Goal: Task Accomplishment & Management: Manage account settings

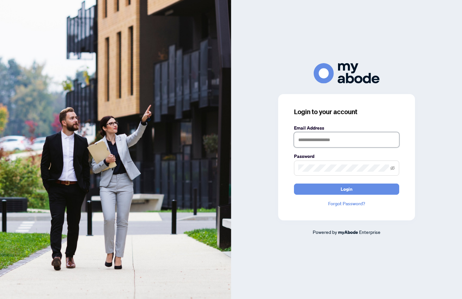
type input "**********"
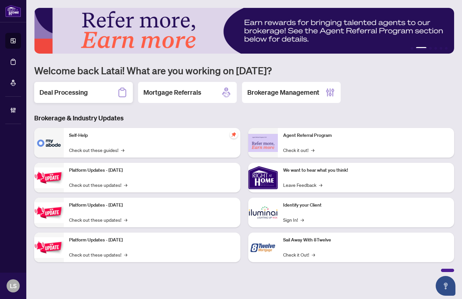
click at [69, 93] on h2 "Deal Processing" at bounding box center [63, 92] width 48 height 9
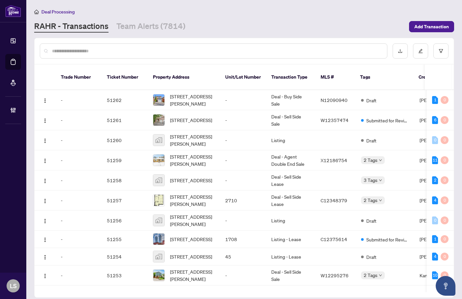
click at [129, 52] on input "text" at bounding box center [217, 50] width 330 height 7
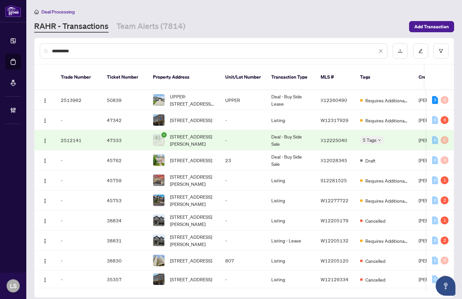
type input "**********"
click at [179, 93] on span "UPPER-30 Josephine St, St. Catharines, Ontario L2S 1J2, Canada" at bounding box center [192, 100] width 45 height 14
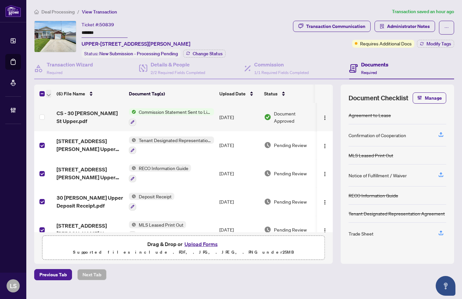
click at [49, 92] on span "button" at bounding box center [49, 93] width 4 height 7
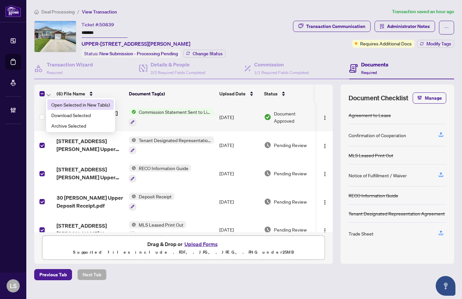
click at [62, 100] on li "Open Selected in New Tab(s)" at bounding box center [80, 104] width 66 height 11
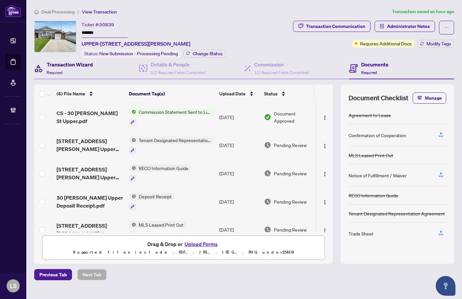
click at [63, 67] on h4 "Transaction Wizard" at bounding box center [70, 65] width 46 height 8
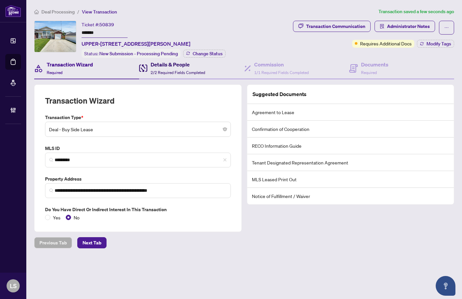
click at [163, 75] on div "Details & People 2/2 Required Fields Completed" at bounding box center [178, 68] width 55 height 15
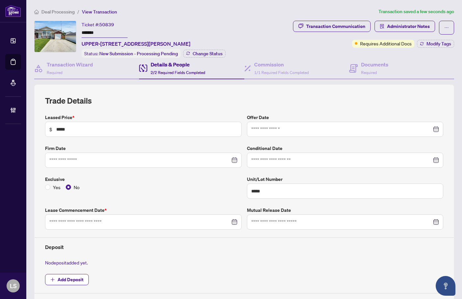
type input "**********"
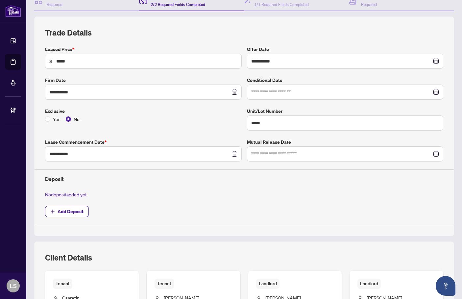
scroll to position [16, 0]
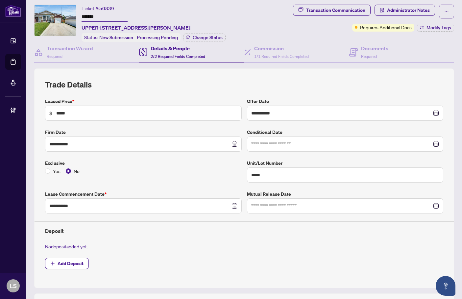
click at [267, 36] on div "Ticket #: 50839 ******* UPPER-30 Josephine St, St. Catharines, Ontario L2S 1J2,…" at bounding box center [162, 23] width 256 height 37
click at [266, 47] on h4 "Commission" at bounding box center [281, 48] width 55 height 8
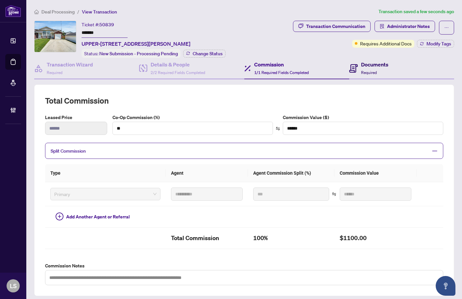
click at [373, 67] on div "Documents Required" at bounding box center [374, 68] width 27 height 15
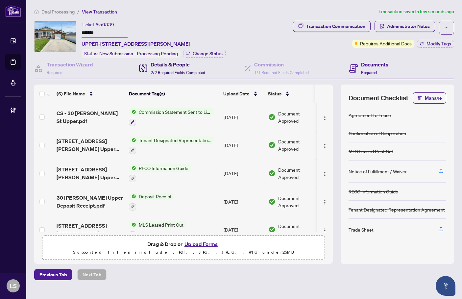
click at [174, 71] on span "2/2 Required Fields Completed" at bounding box center [178, 72] width 55 height 5
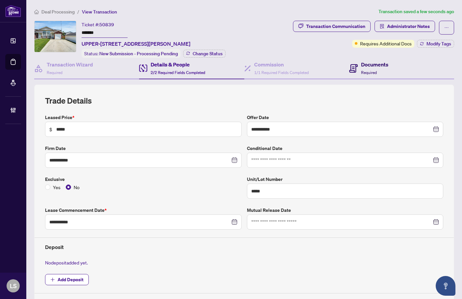
click at [371, 68] on div "Documents Required" at bounding box center [374, 68] width 27 height 15
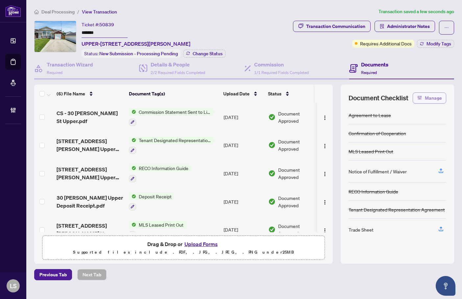
click at [429, 95] on span "Manage" at bounding box center [433, 98] width 17 height 11
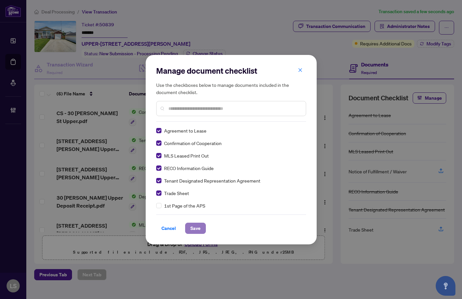
click at [198, 227] on span "Save" at bounding box center [196, 228] width 10 height 11
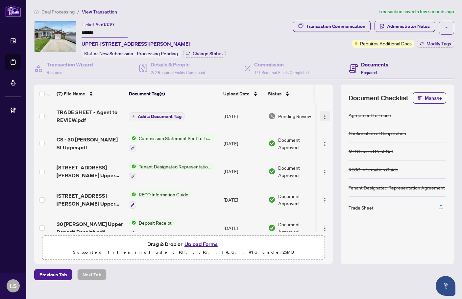
click at [322, 117] on img "button" at bounding box center [324, 116] width 5 height 5
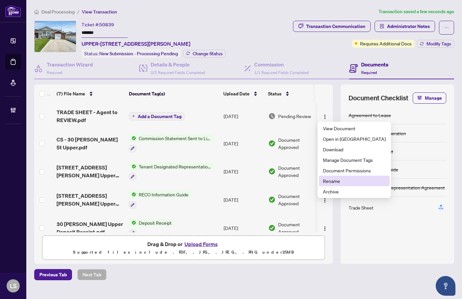
click at [335, 181] on span "Rename" at bounding box center [354, 180] width 63 height 7
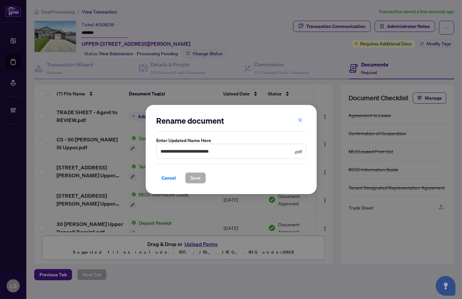
click at [252, 156] on span "**********" at bounding box center [231, 151] width 150 height 15
paste input "**********"
type input "**********"
click at [185, 172] on button "Save" at bounding box center [195, 177] width 21 height 11
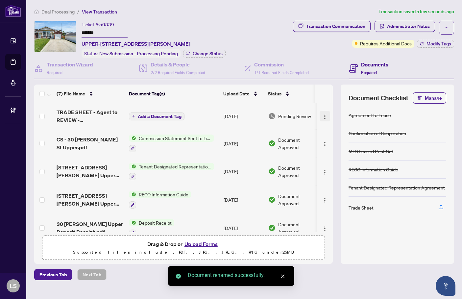
click at [322, 119] on span "button" at bounding box center [324, 116] width 5 height 7
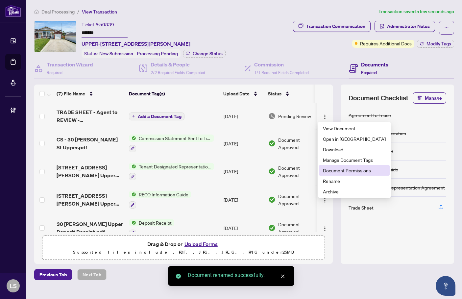
click at [342, 168] on span "Document Permissions" at bounding box center [354, 170] width 63 height 7
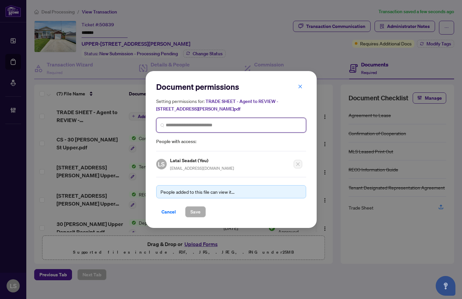
click at [194, 127] on input "search" at bounding box center [234, 125] width 136 height 7
type input "*******"
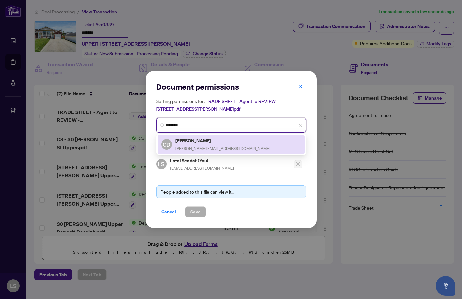
click at [210, 143] on h5 "Cyril Diji" at bounding box center [222, 141] width 95 height 8
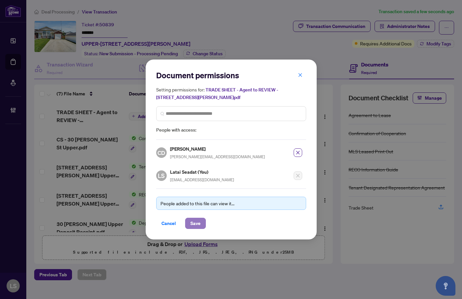
click at [197, 221] on span "Save" at bounding box center [196, 223] width 10 height 11
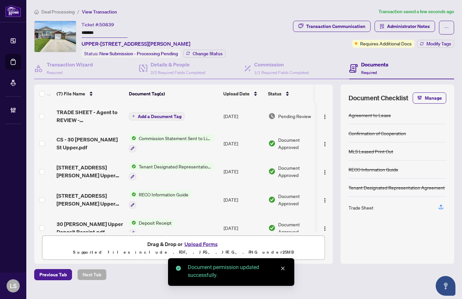
click at [322, 140] on span "button" at bounding box center [324, 143] width 5 height 7
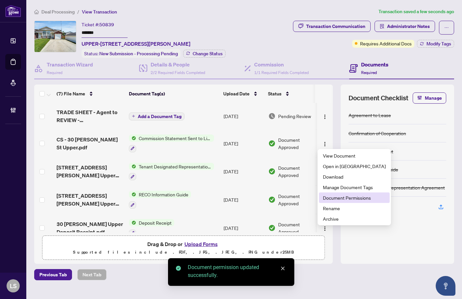
click at [333, 200] on span "Document Permissions" at bounding box center [354, 197] width 63 height 7
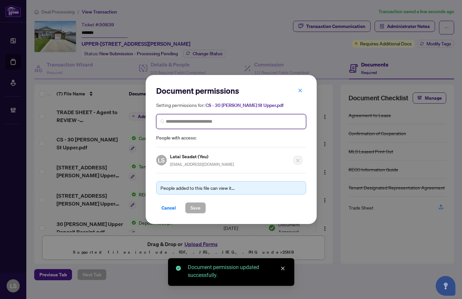
click at [0, 0] on input "search" at bounding box center [0, 0] width 0 height 0
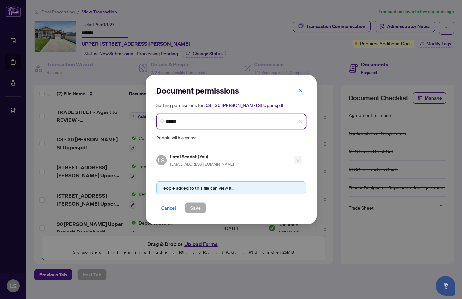
type input "*******"
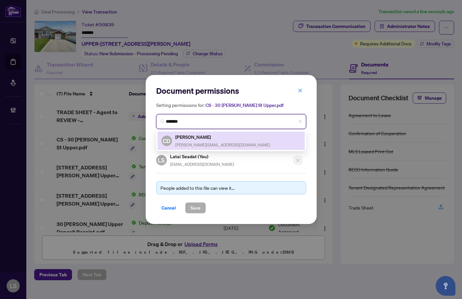
click at [190, 141] on div "Cyril Diji cyril.diji@gmail.com" at bounding box center [222, 140] width 95 height 15
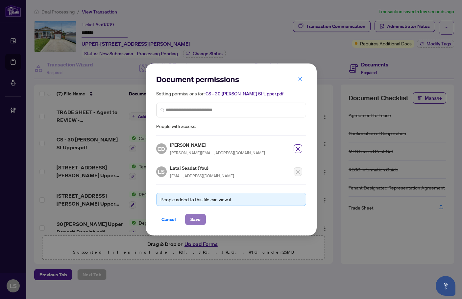
click at [198, 220] on span "Save" at bounding box center [196, 219] width 10 height 11
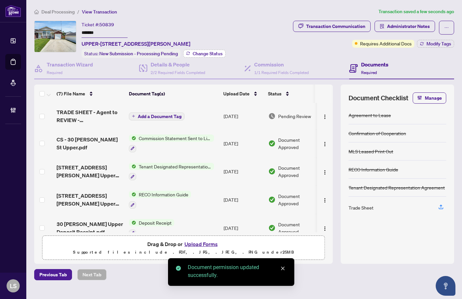
click at [214, 52] on span "Change Status" at bounding box center [208, 53] width 30 height 5
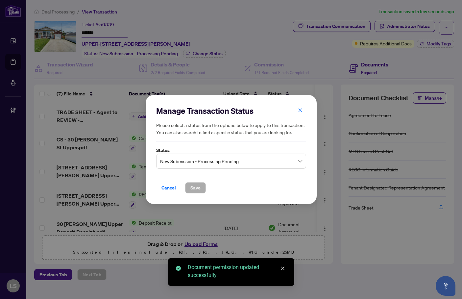
click at [197, 165] on span "New Submission - Processing Pending" at bounding box center [231, 161] width 142 height 13
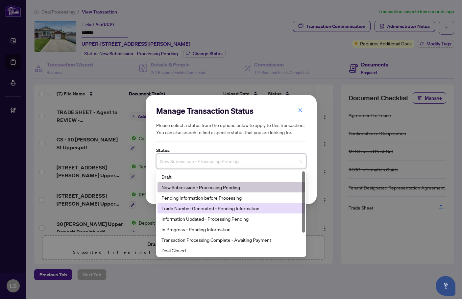
click at [196, 206] on div "Trade Number Generated - Pending Information" at bounding box center [232, 208] width 140 height 7
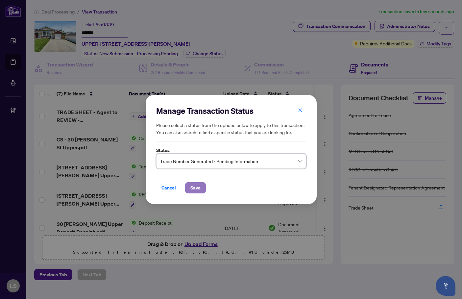
click at [195, 188] on span "Save" at bounding box center [196, 188] width 10 height 11
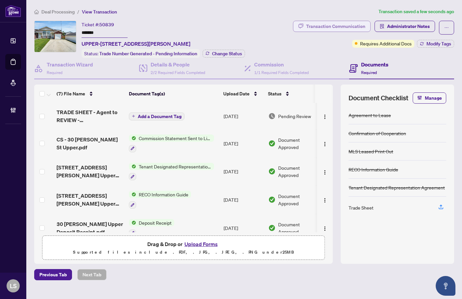
click at [322, 27] on div "Transaction Communication" at bounding box center [335, 26] width 59 height 11
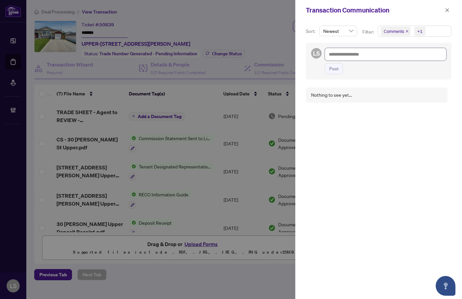
click at [377, 53] on textarea at bounding box center [385, 54] width 121 height 13
paste textarea "**********"
type textarea "**********"
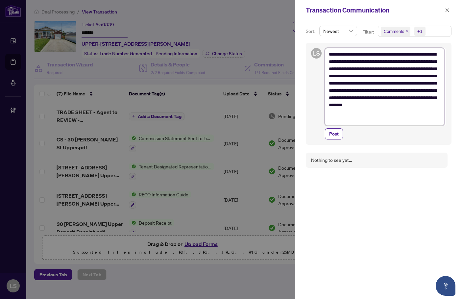
click at [401, 54] on textarea "**********" at bounding box center [384, 87] width 119 height 78
type textarea "**********"
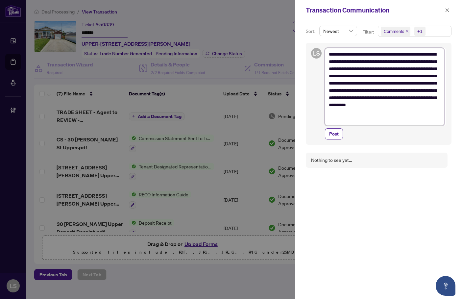
type textarea "**********"
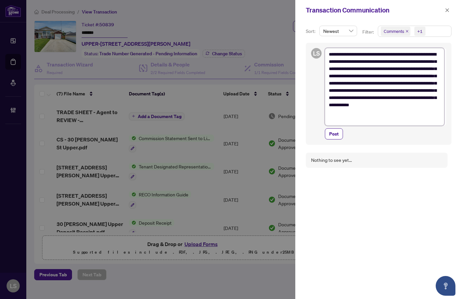
type textarea "**********"
click at [325, 128] on button "Post" at bounding box center [334, 133] width 18 height 11
type textarea "**********"
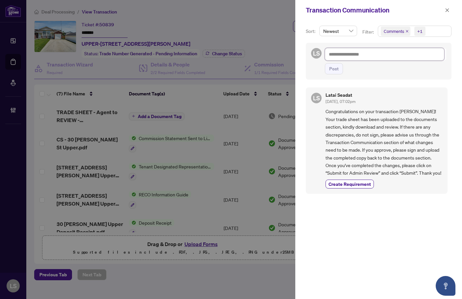
click at [365, 57] on textarea at bounding box center [384, 54] width 119 height 13
paste textarea "**********"
type textarea "**********"
click at [337, 70] on span "Post" at bounding box center [334, 69] width 10 height 11
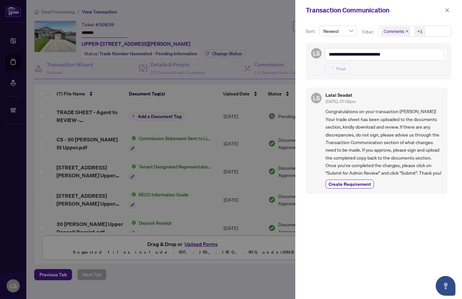
type textarea "**********"
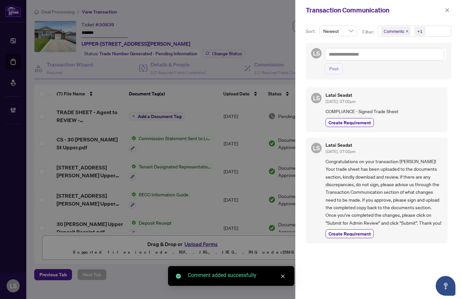
click at [347, 127] on div "LS Latai Seadat Sep/02/2025, 07:02pm COMPLIANCE - Signed Trade Sheet Create Req…" at bounding box center [377, 110] width 142 height 44
click at [367, 121] on span "Create Requirement" at bounding box center [350, 122] width 42 height 7
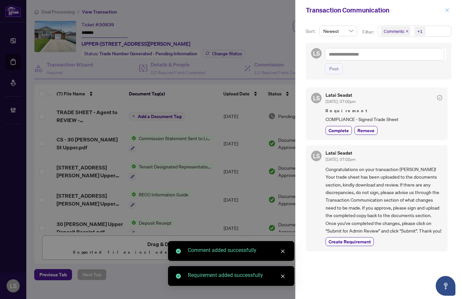
click at [450, 12] on button "button" at bounding box center [447, 10] width 9 height 8
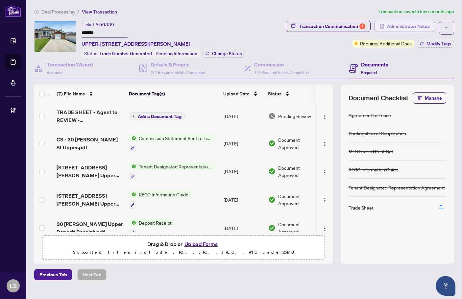
click at [415, 25] on span "Administrator Notes" at bounding box center [408, 26] width 43 height 11
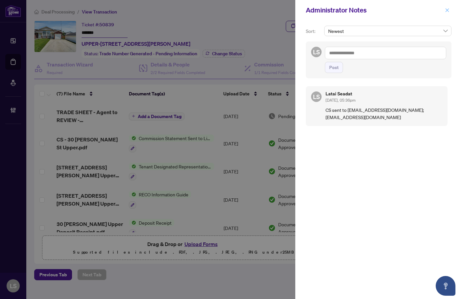
click at [448, 10] on icon "close" at bounding box center [447, 10] width 5 height 5
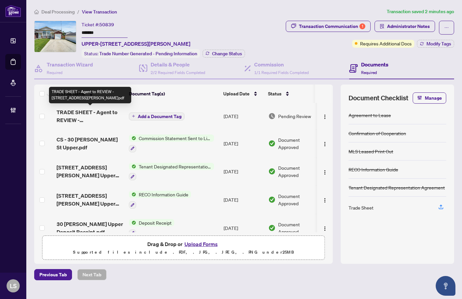
click at [87, 116] on span "TRADE SHEET - Agent to REVIEW - 30 Josephine St Upper.pdf" at bounding box center [90, 116] width 67 height 16
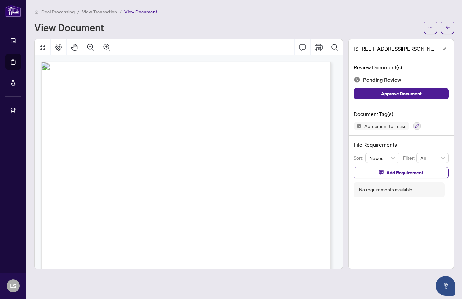
click at [150, 130] on span "Calvin Gerard Woudenberg" at bounding box center [131, 131] width 38 height 5
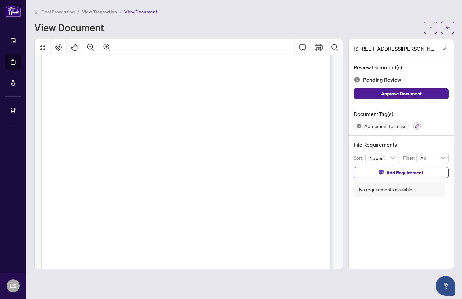
click at [137, 147] on span "JOSEPHINE ST" at bounding box center [116, 146] width 42 height 5
click at [187, 199] on span "(Herewith/Upon acceptance/as otherwise described in this Agreement)" at bounding box center [234, 201] width 102 height 4
click at [114, 104] on span "Calvin Gerard Woudenberg" at bounding box center [131, 104] width 38 height 5
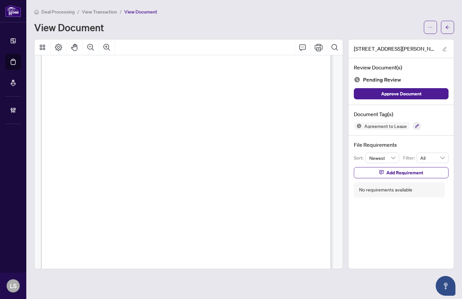
click at [114, 104] on span "Calvin Gerard Woudenberg" at bounding box center [131, 104] width 38 height 5
click at [242, 105] on span "Gerad Arie Woudenberg" at bounding box center [263, 104] width 52 height 5
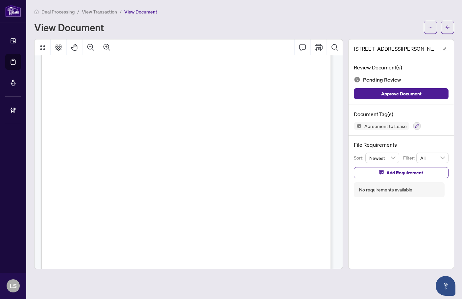
click at [125, 97] on span "OSARETIN EGBON" at bounding box center [131, 96] width 39 height 6
click at [249, 97] on span "FELIX EGBON" at bounding box center [263, 96] width 40 height 6
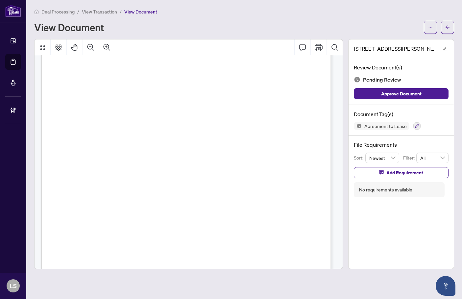
click at [249, 97] on span "FELIX EGBON" at bounding box center [263, 96] width 40 height 6
click at [186, 114] on span "...............................................................................…" at bounding box center [210, 115] width 203 height 4
drag, startPoint x: 438, startPoint y: 0, endPoint x: 331, endPoint y: 15, distance: 107.7
click at [331, 15] on div "Deal Processing / View Transaction / View Document View Document" at bounding box center [244, 21] width 420 height 26
click at [428, 28] on button "button" at bounding box center [430, 27] width 13 height 13
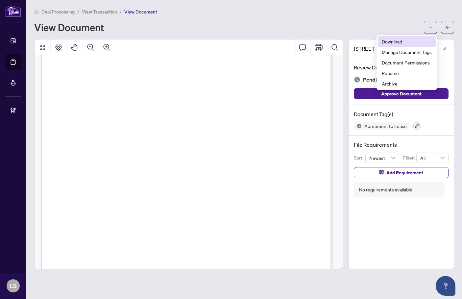
click at [403, 42] on span "Download" at bounding box center [407, 41] width 50 height 7
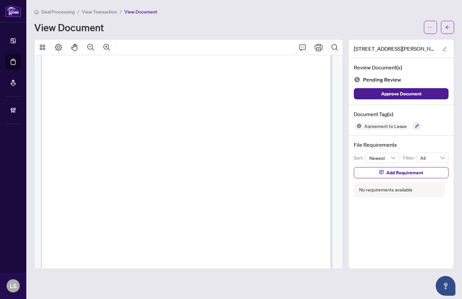
click at [208, 126] on span "(Full legal names of all Tenants)" at bounding box center [186, 127] width 44 height 4
click at [415, 124] on icon "button" at bounding box center [417, 126] width 4 height 4
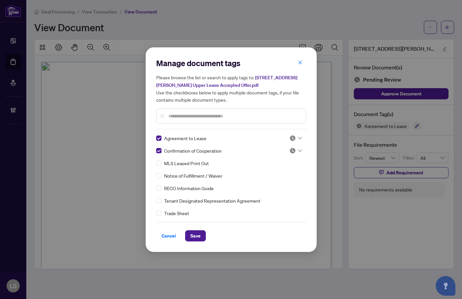
click at [182, 115] on input "text" at bounding box center [234, 116] width 132 height 7
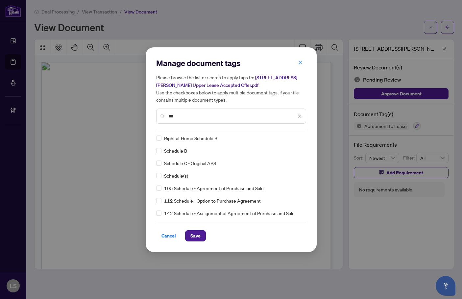
type input "***"
click at [300, 114] on icon "close" at bounding box center [299, 116] width 5 height 5
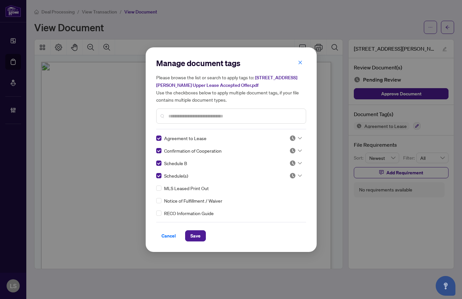
click at [295, 138] on div at bounding box center [296, 138] width 13 height 7
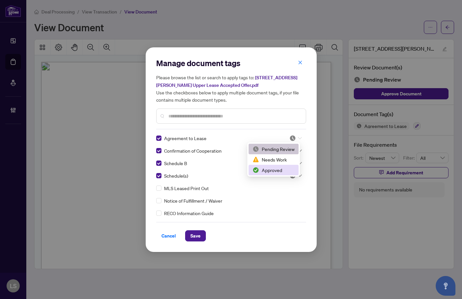
click at [284, 168] on div "Approved" at bounding box center [274, 170] width 42 height 7
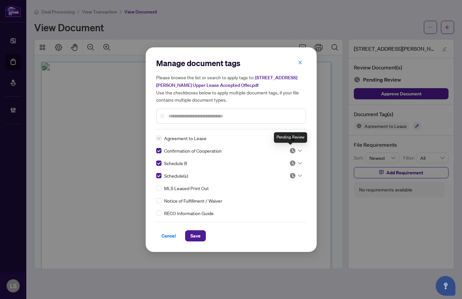
click at [291, 151] on img at bounding box center [293, 150] width 7 height 7
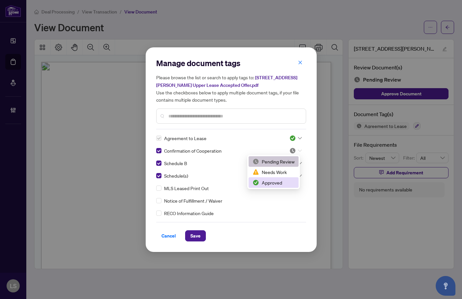
click at [275, 183] on div "Approved" at bounding box center [274, 182] width 42 height 7
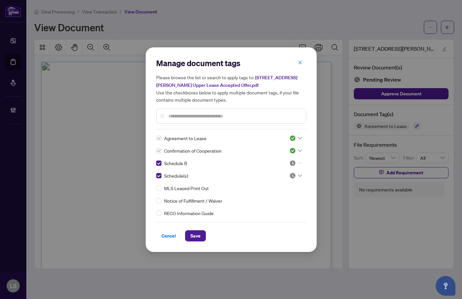
click at [290, 164] on img at bounding box center [293, 163] width 7 height 7
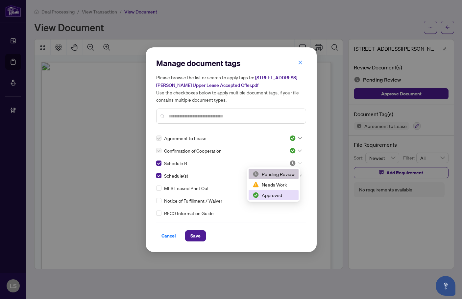
click at [275, 191] on div "Approved" at bounding box center [274, 195] width 50 height 11
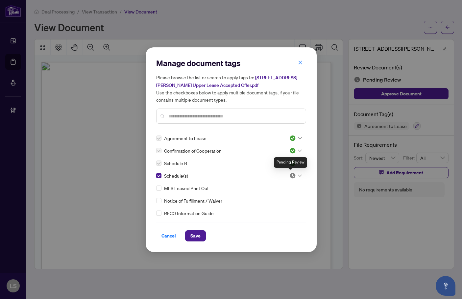
click at [291, 174] on img at bounding box center [293, 175] width 7 height 7
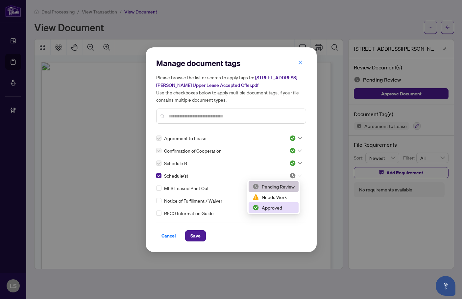
click at [277, 209] on div "Approved" at bounding box center [274, 207] width 42 height 7
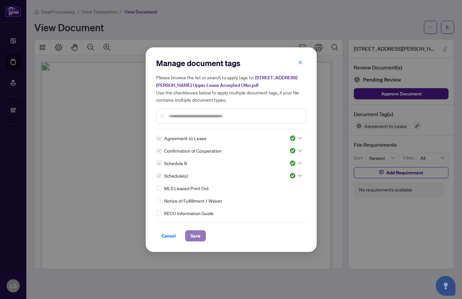
click at [198, 238] on span "Save" at bounding box center [196, 236] width 10 height 11
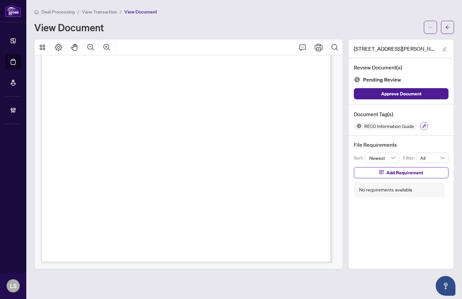
click at [423, 126] on icon "button" at bounding box center [425, 126] width 4 height 4
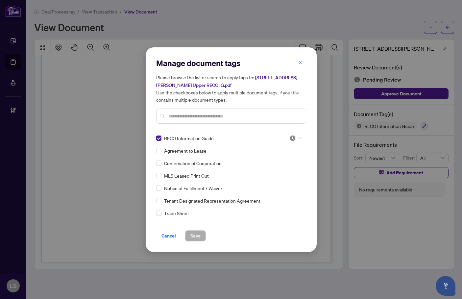
click at [296, 135] on div at bounding box center [296, 138] width 13 height 7
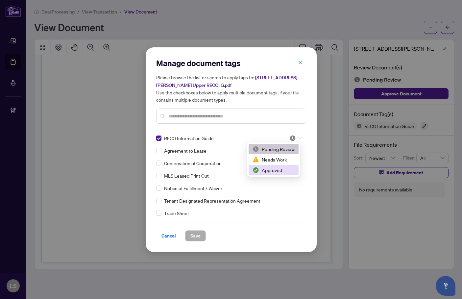
click at [271, 167] on div "Approved" at bounding box center [274, 170] width 42 height 7
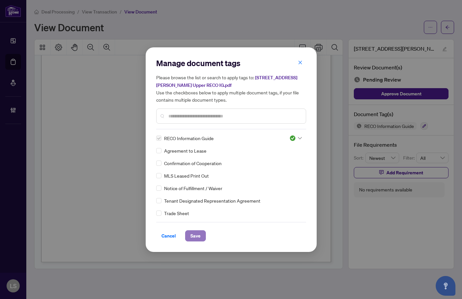
click at [186, 239] on button "Save" at bounding box center [195, 235] width 21 height 11
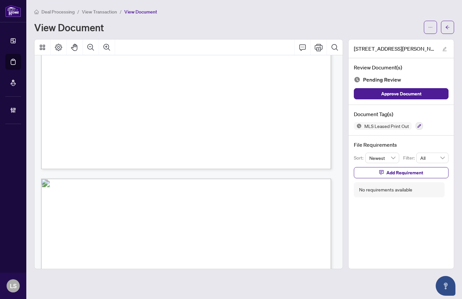
scroll to position [329, 0]
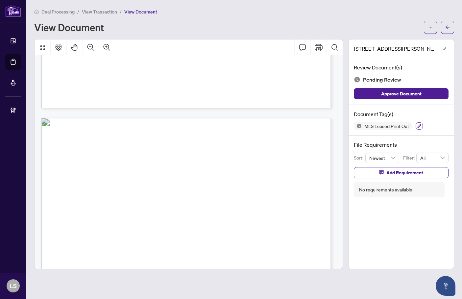
drag, startPoint x: 424, startPoint y: 127, endPoint x: 418, endPoint y: 126, distance: 6.0
click at [424, 127] on div "MLS Leased Print Out" at bounding box center [401, 126] width 95 height 8
click at [418, 126] on icon "button" at bounding box center [420, 126] width 4 height 4
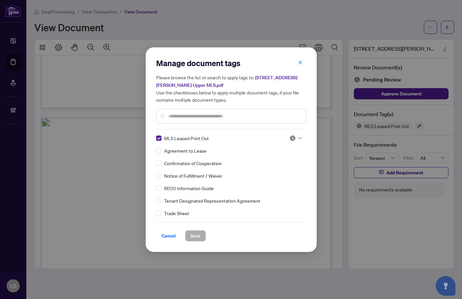
click at [295, 138] on div at bounding box center [296, 138] width 13 height 7
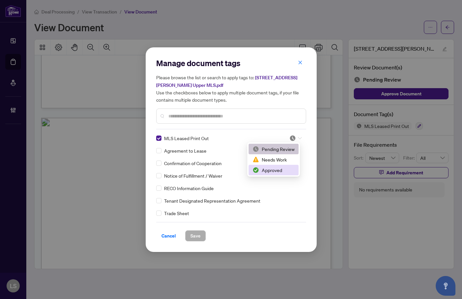
click at [279, 168] on div "Approved" at bounding box center [274, 170] width 42 height 7
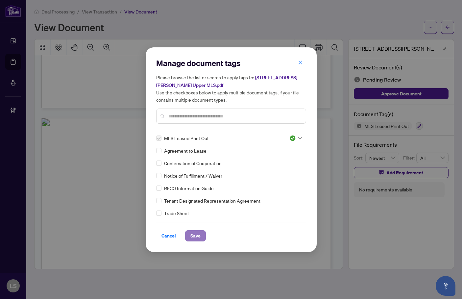
click at [198, 236] on span "Save" at bounding box center [196, 236] width 10 height 11
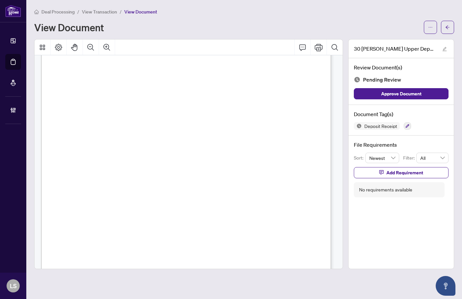
scroll to position [175, 0]
click at [401, 128] on div "Deposit Receipt" at bounding box center [401, 126] width 95 height 8
click at [405, 128] on button "button" at bounding box center [407, 125] width 7 height 7
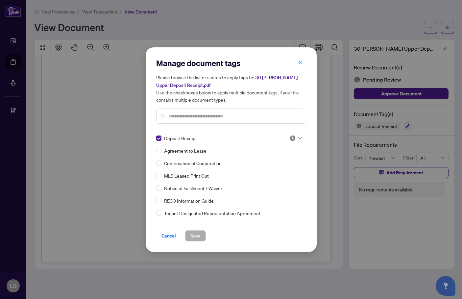
click at [292, 138] on img at bounding box center [293, 138] width 7 height 7
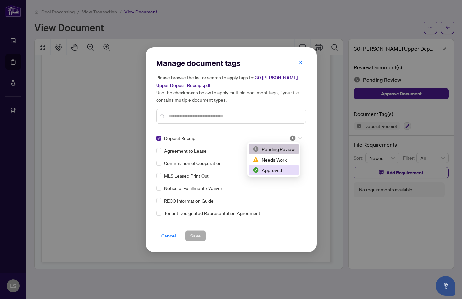
click at [271, 169] on div "Approved" at bounding box center [274, 170] width 42 height 7
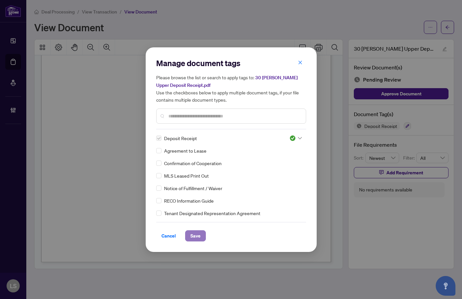
click at [198, 236] on span "Save" at bounding box center [196, 236] width 10 height 11
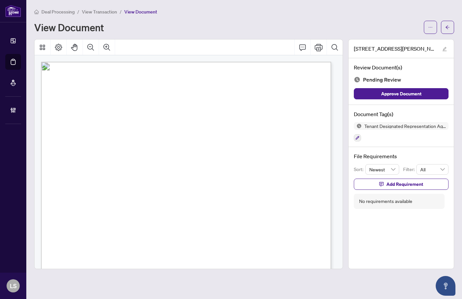
click at [83, 94] on span "Form 372" at bounding box center [72, 95] width 23 height 6
click at [93, 47] on icon "Zoom Out" at bounding box center [91, 47] width 8 height 8
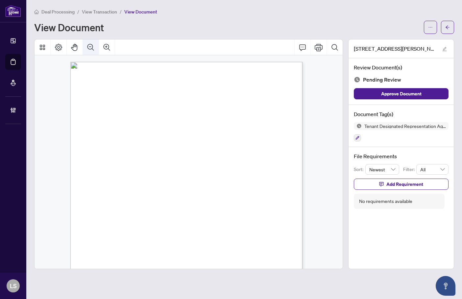
click at [93, 47] on icon "Zoom Out" at bounding box center [91, 47] width 8 height 8
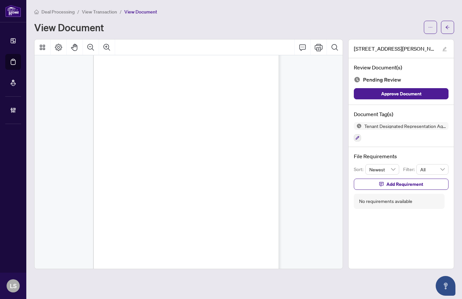
scroll to position [779, 0]
click at [358, 136] on icon "button" at bounding box center [358, 138] width 4 height 4
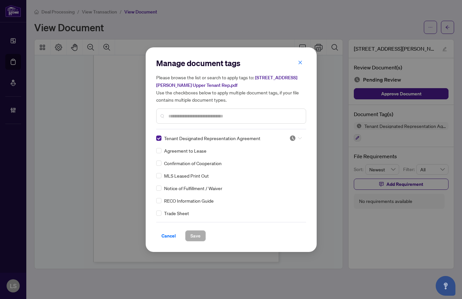
click at [293, 138] on img at bounding box center [293, 138] width 7 height 7
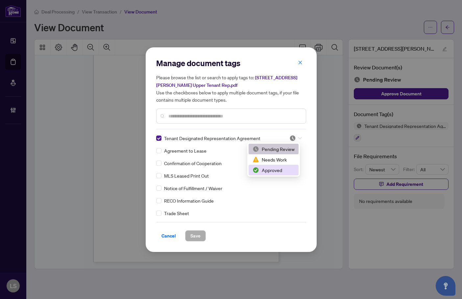
click at [280, 168] on div "Approved" at bounding box center [274, 170] width 42 height 7
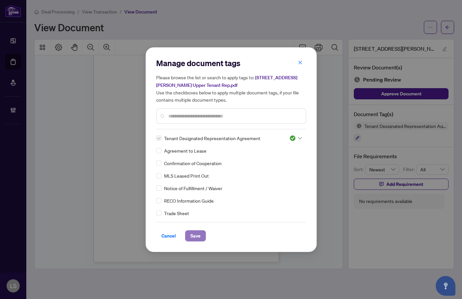
click at [195, 236] on span "Save" at bounding box center [196, 236] width 10 height 11
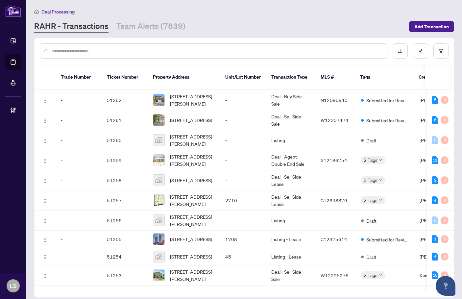
click at [87, 51] on input "text" at bounding box center [217, 50] width 330 height 7
paste input "*******"
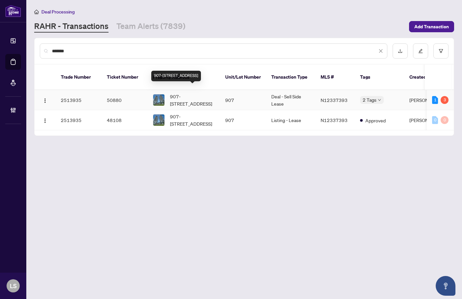
type input "*******"
click at [202, 93] on span "907-[STREET_ADDRESS]" at bounding box center [192, 100] width 45 height 14
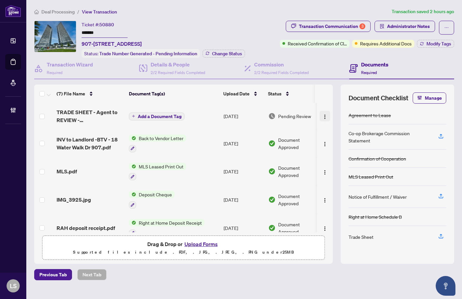
click at [327, 114] on button "button" at bounding box center [325, 116] width 11 height 11
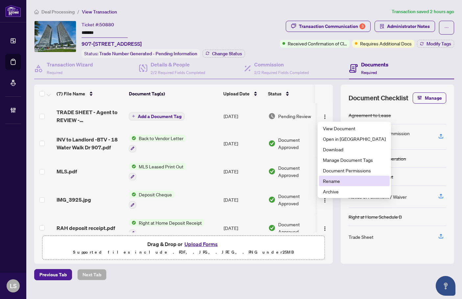
click at [336, 177] on span "Rename" at bounding box center [354, 180] width 63 height 7
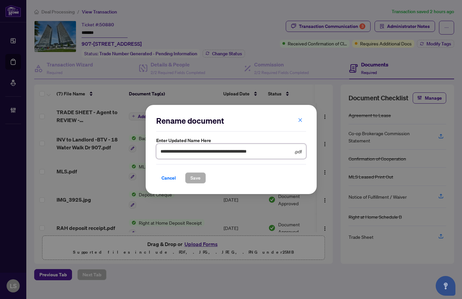
drag, startPoint x: 229, startPoint y: 151, endPoint x: 160, endPoint y: 151, distance: 69.4
click at [150, 150] on div "**********" at bounding box center [231, 150] width 171 height 90
click at [167, 179] on span "Cancel" at bounding box center [169, 178] width 14 height 11
